Goal: Navigation & Orientation: Find specific page/section

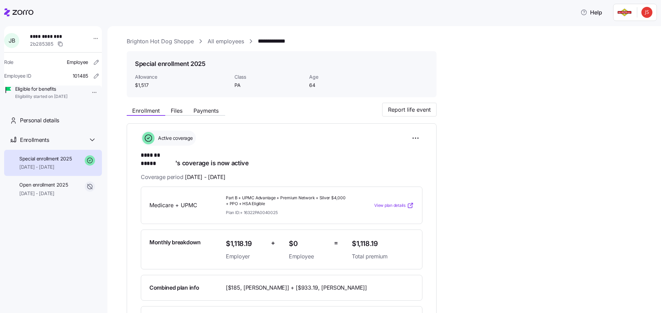
scroll to position [138, 0]
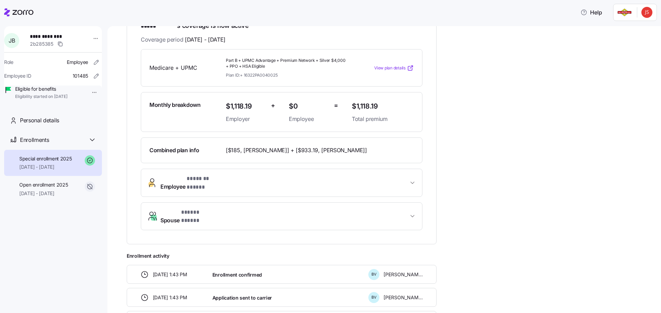
click at [540, 179] on div "**********" at bounding box center [389, 147] width 524 height 365
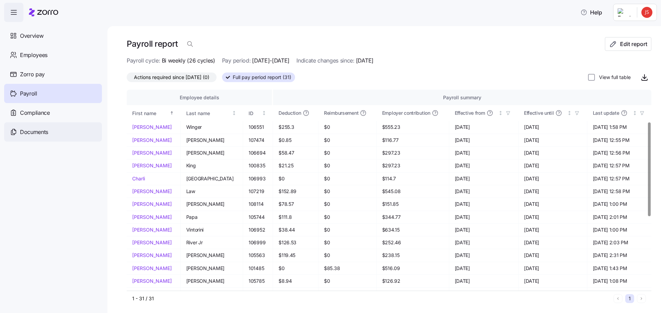
scroll to position [69, 0]
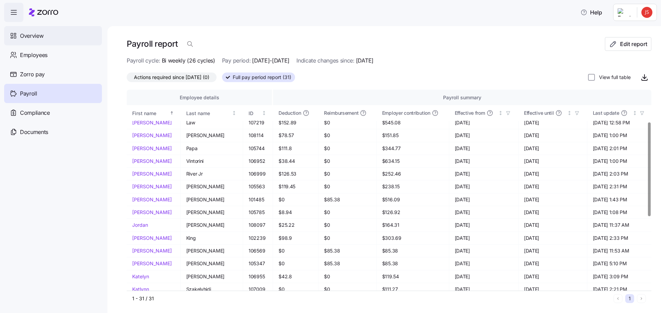
click at [39, 35] on span "Overview" at bounding box center [31, 36] width 23 height 9
